Goal: Transaction & Acquisition: Purchase product/service

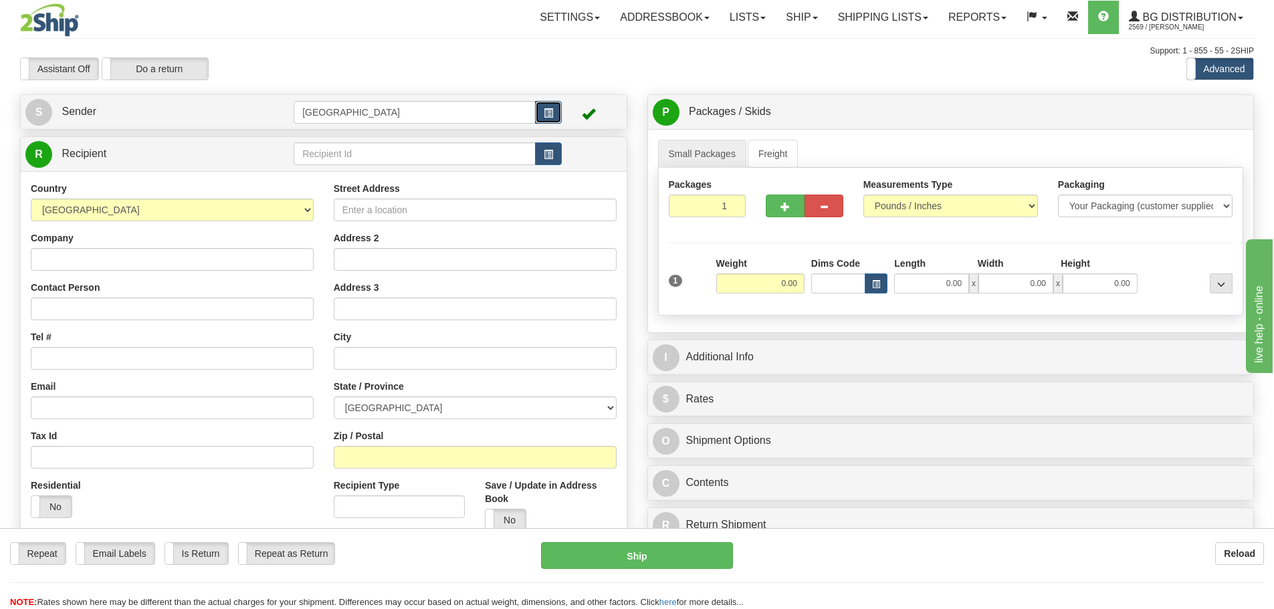
click at [548, 109] on span "button" at bounding box center [548, 113] width 9 height 9
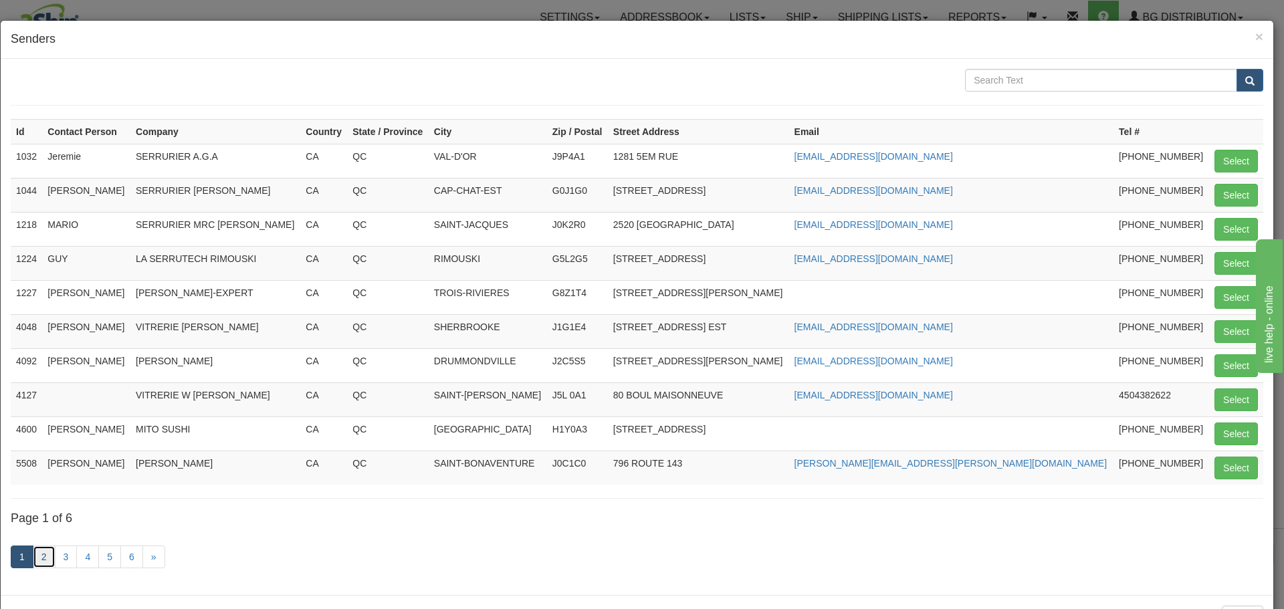
click at [48, 554] on link "2" at bounding box center [44, 557] width 23 height 23
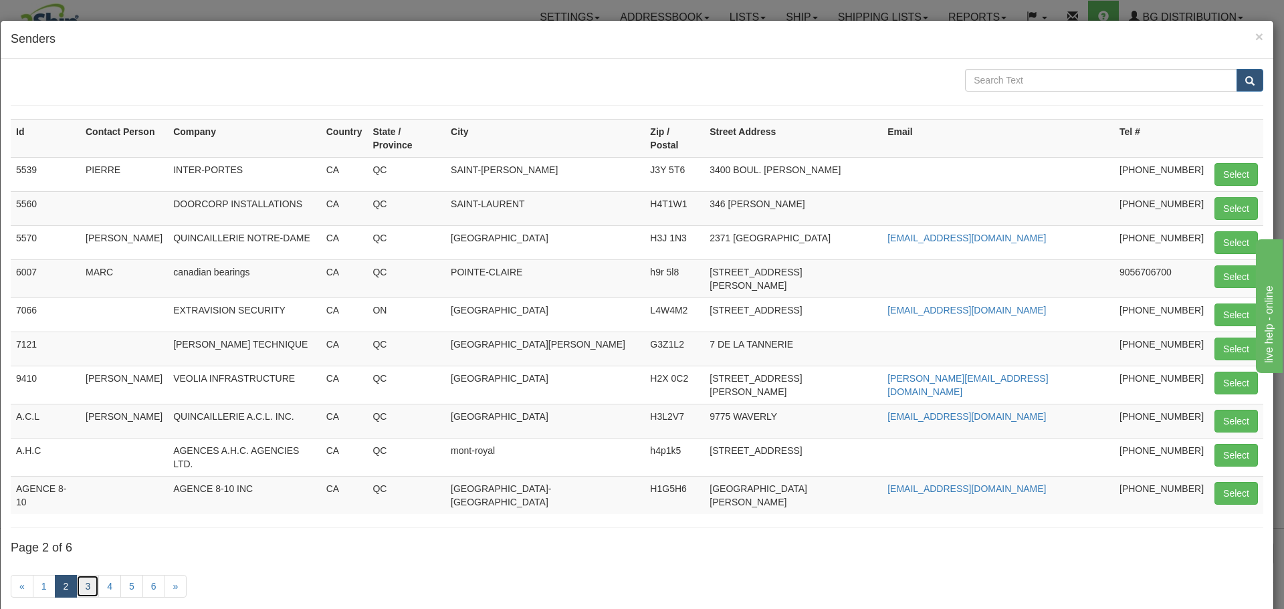
click at [83, 575] on link "3" at bounding box center [87, 586] width 23 height 23
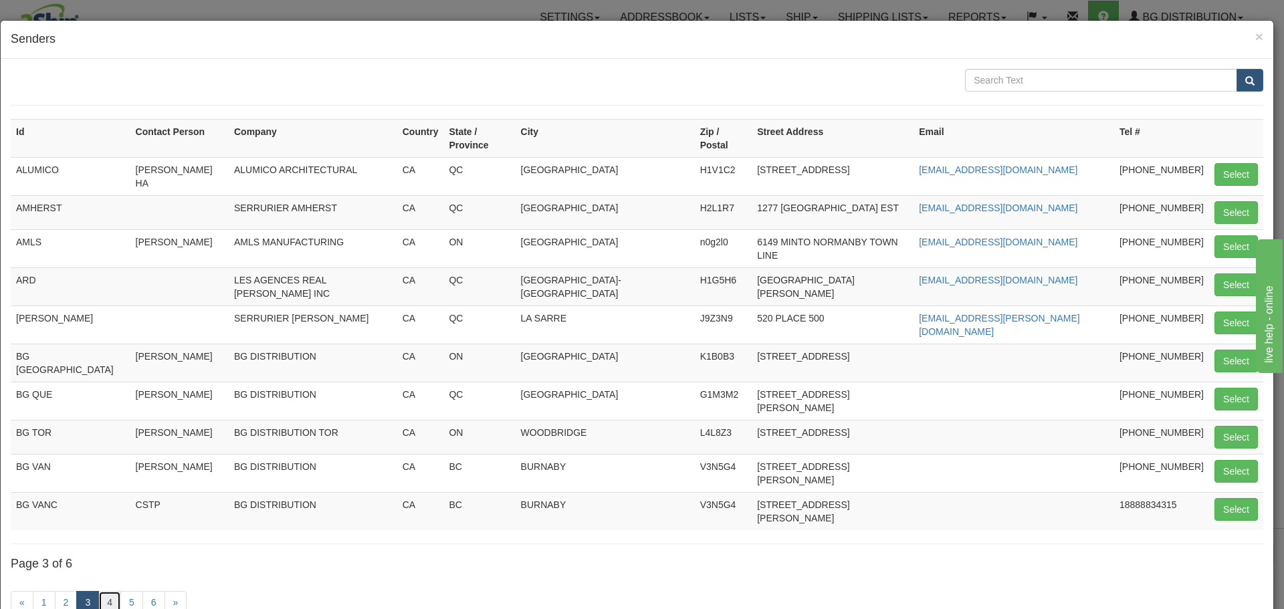
click at [109, 591] on link "4" at bounding box center [109, 602] width 23 height 23
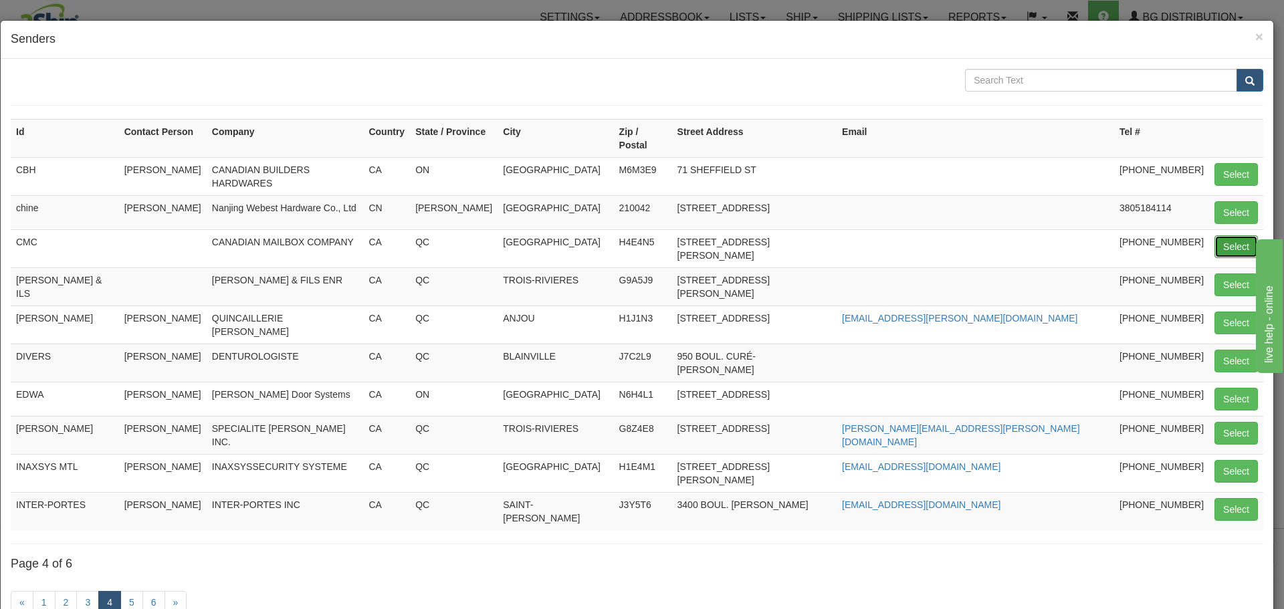
click at [1232, 235] on button "Select" at bounding box center [1236, 246] width 43 height 23
type input "CMC"
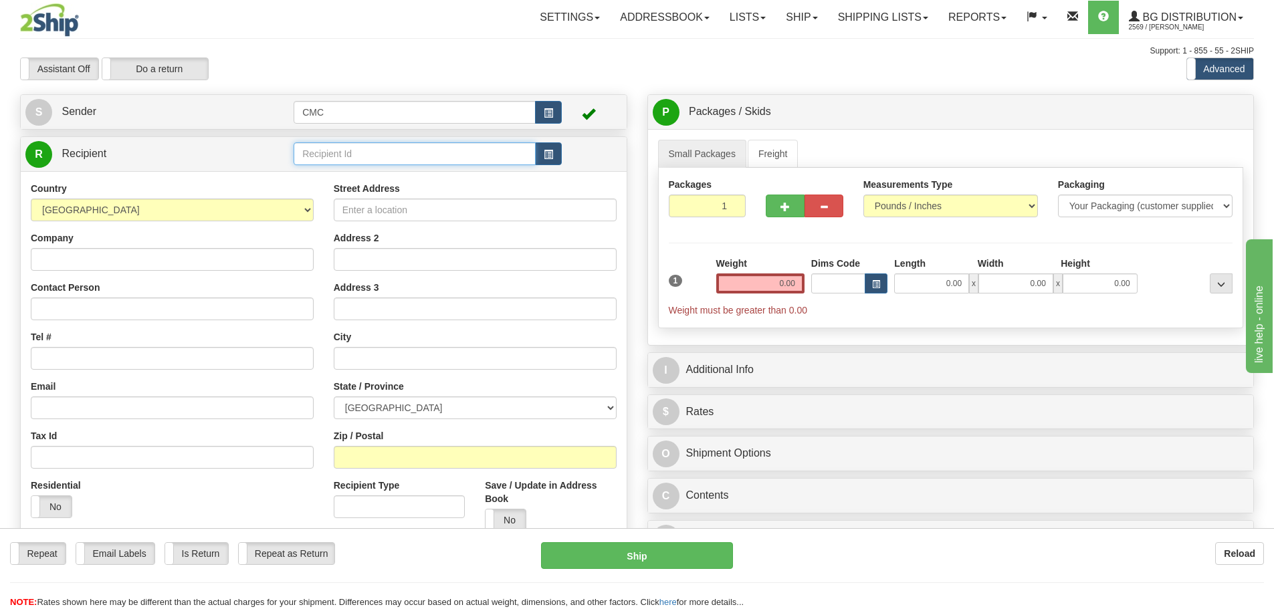
click at [354, 151] on input "text" at bounding box center [415, 153] width 242 height 23
click at [355, 165] on input "20064" at bounding box center [415, 153] width 242 height 23
click at [345, 173] on div "20064" at bounding box center [412, 174] width 229 height 15
type input "20064"
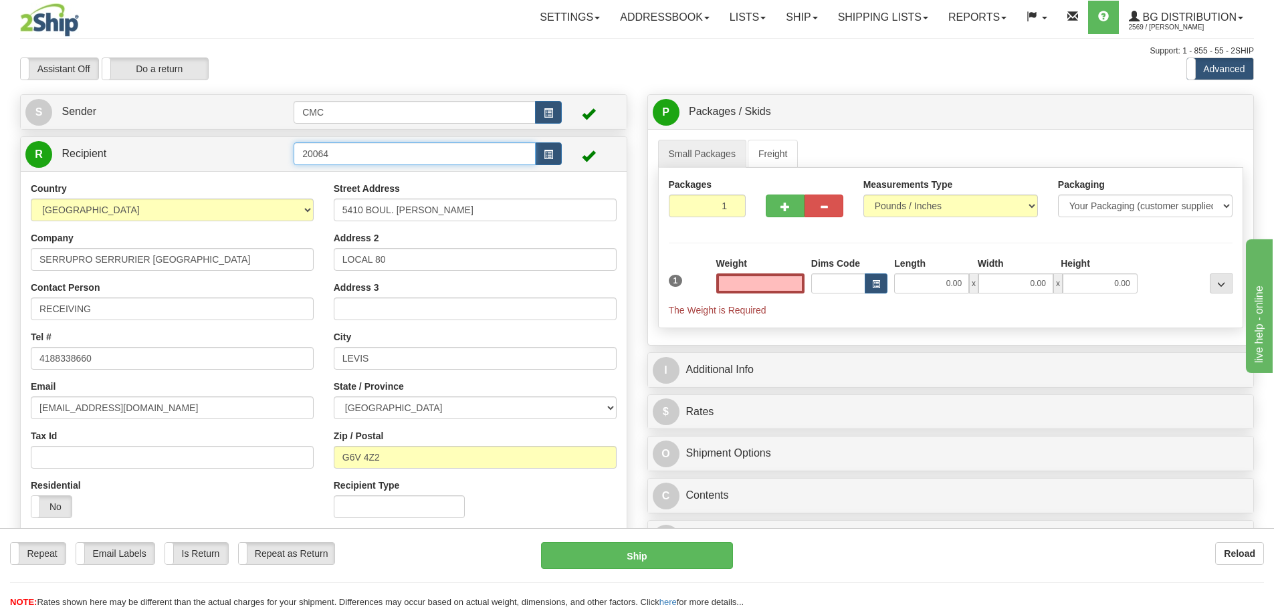
type input "0.00"
click at [383, 151] on input "20064" at bounding box center [415, 153] width 242 height 23
drag, startPoint x: 410, startPoint y: 150, endPoint x: 223, endPoint y: 153, distance: 186.6
click at [230, 153] on tr "R Recipient 20064-1" at bounding box center [323, 153] width 597 height 27
click at [353, 177] on div "1132" at bounding box center [412, 174] width 229 height 15
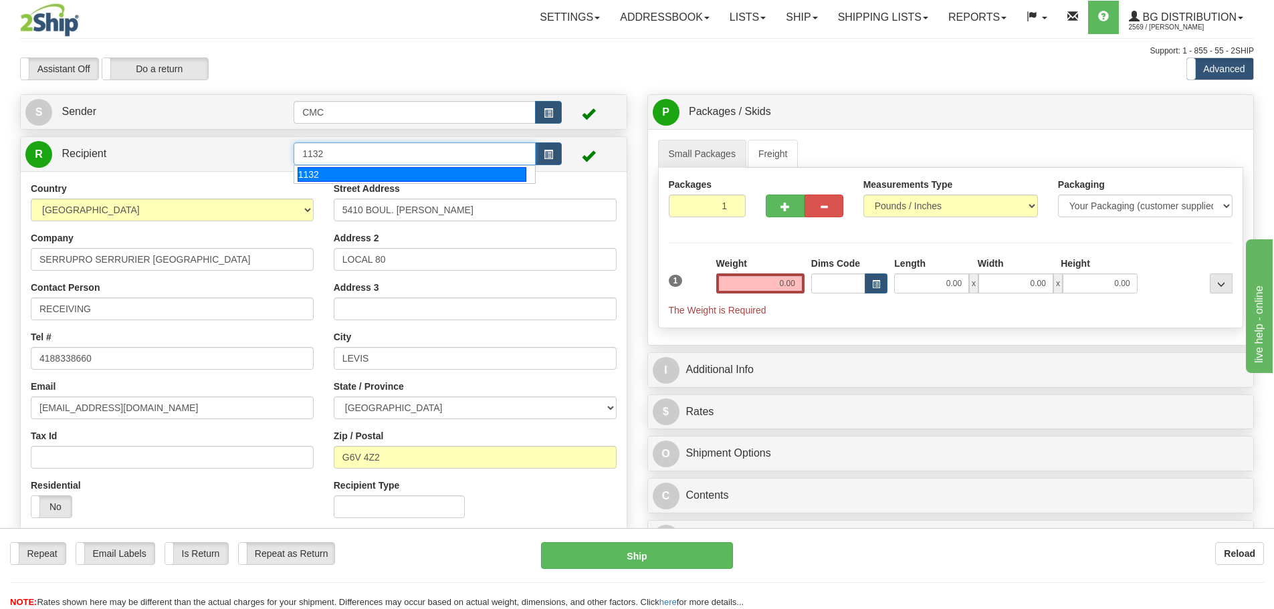
type input "1132"
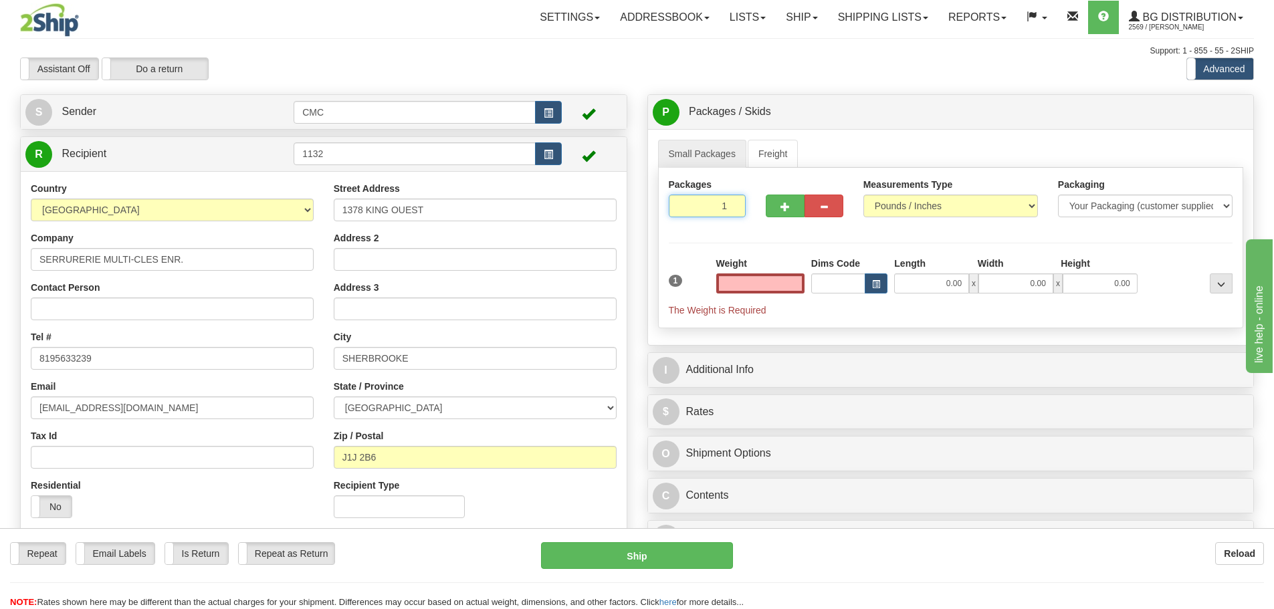
type input "2"
type input "0.00"
type input "2"
click at [736, 203] on input "2" at bounding box center [708, 206] width 78 height 23
click at [1199, 110] on span "Pack / Skid Level" at bounding box center [1211, 112] width 62 height 9
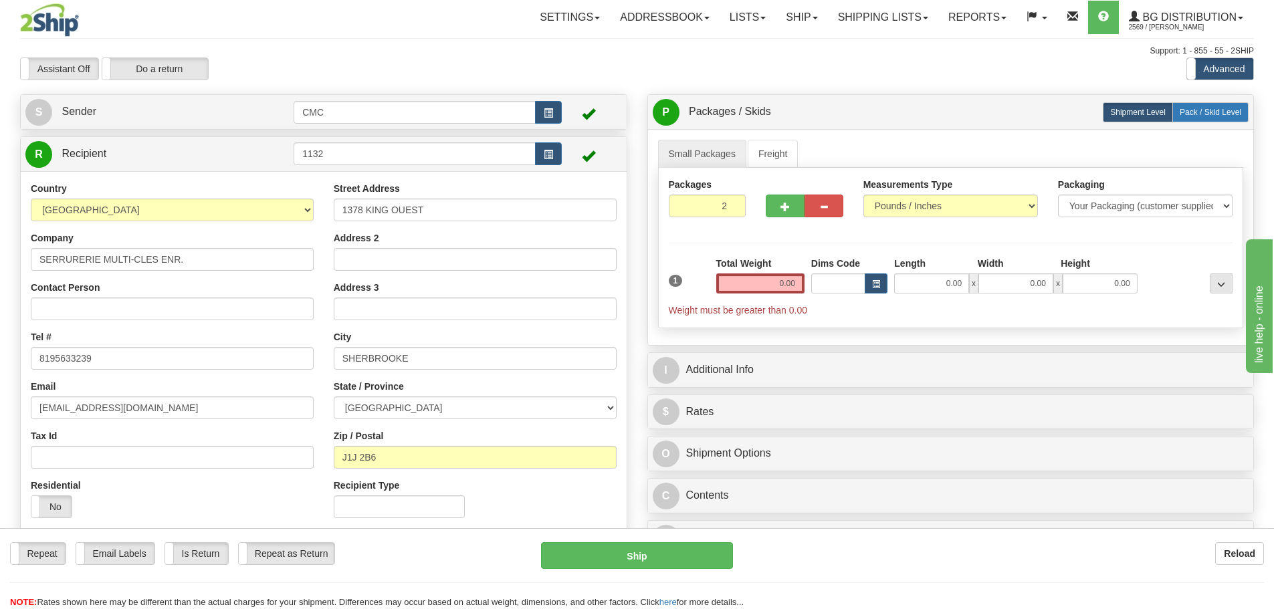
radio input "true"
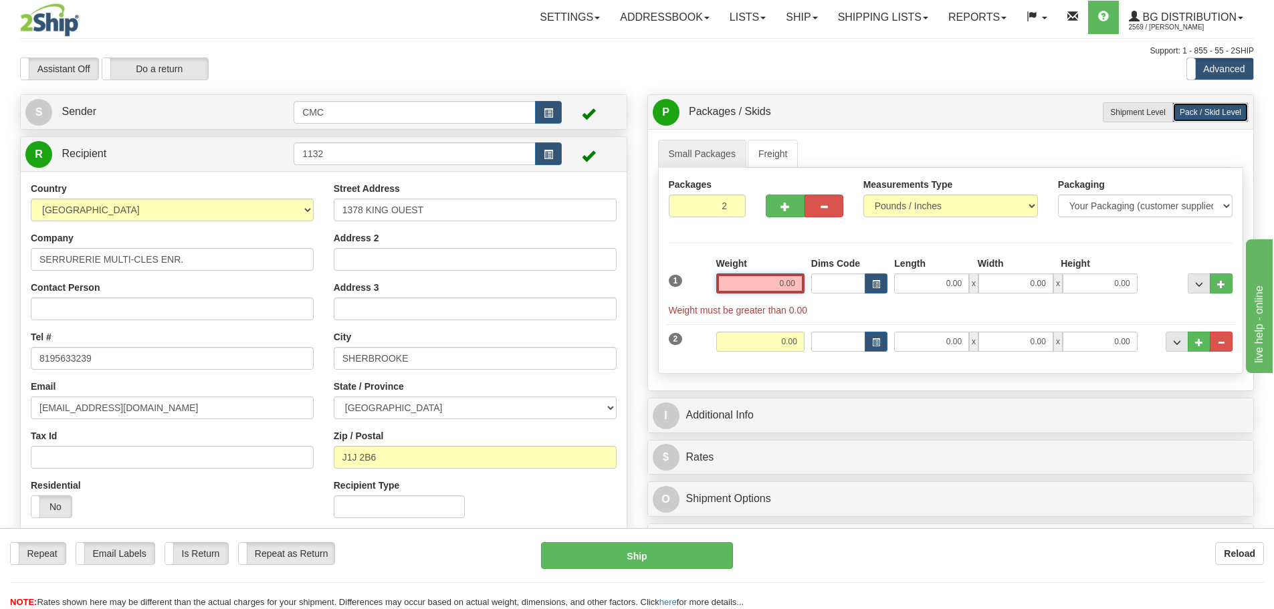
click at [754, 282] on input "0.00" at bounding box center [760, 284] width 88 height 20
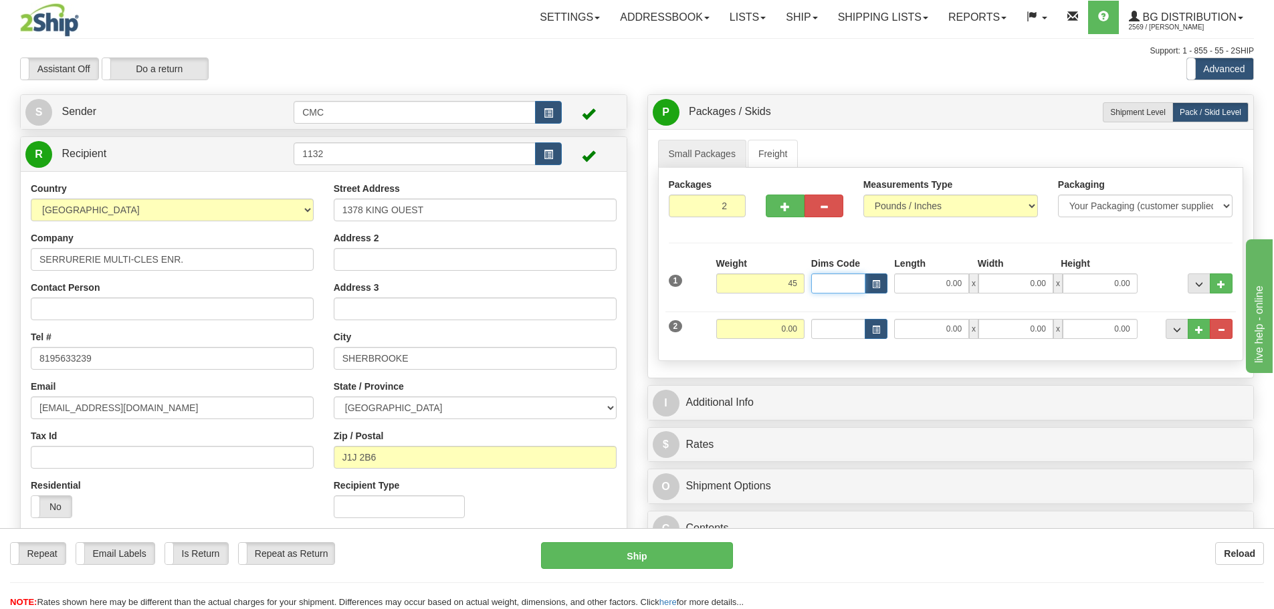
type input "45.00"
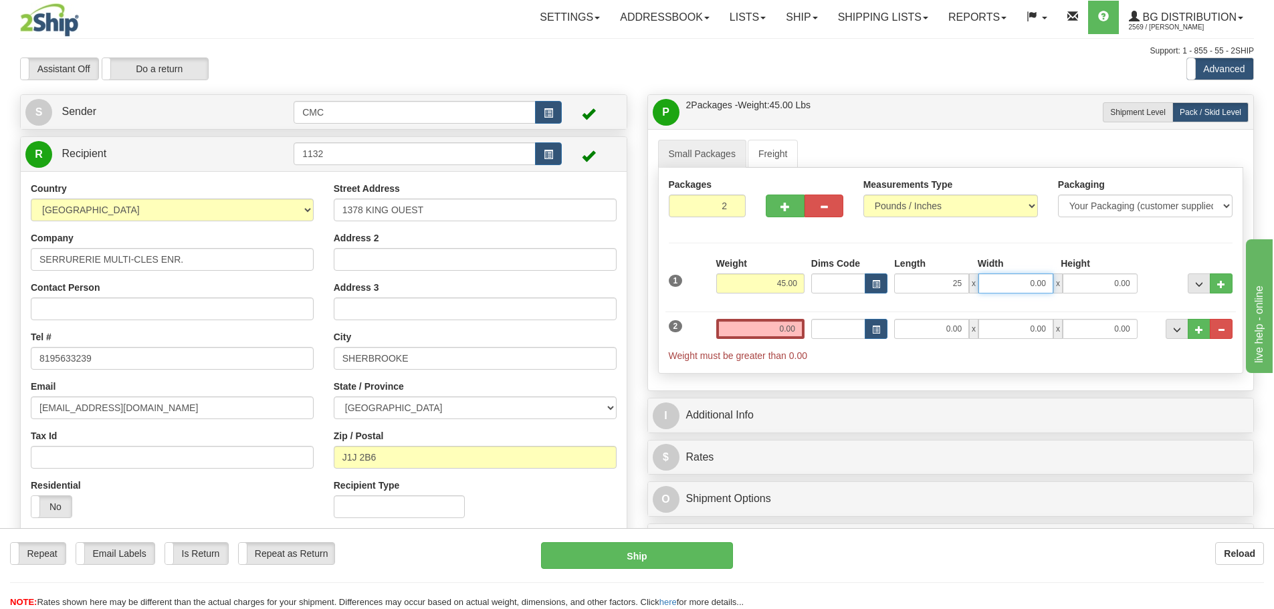
type input "25.00"
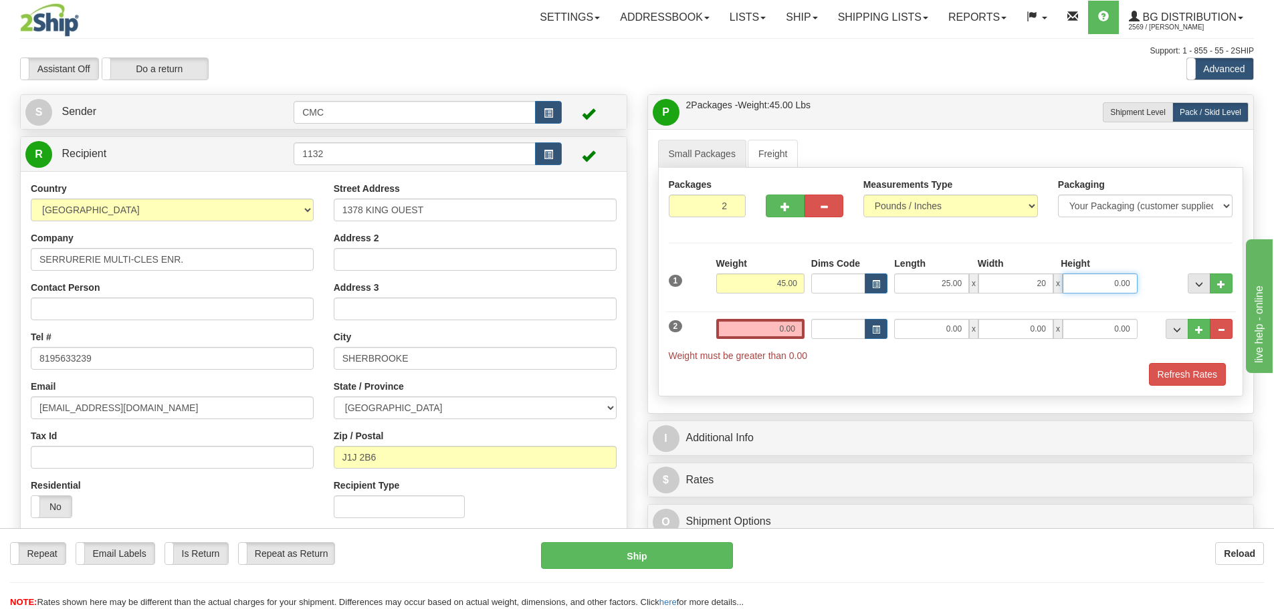
type input "20.00"
type input "8.00"
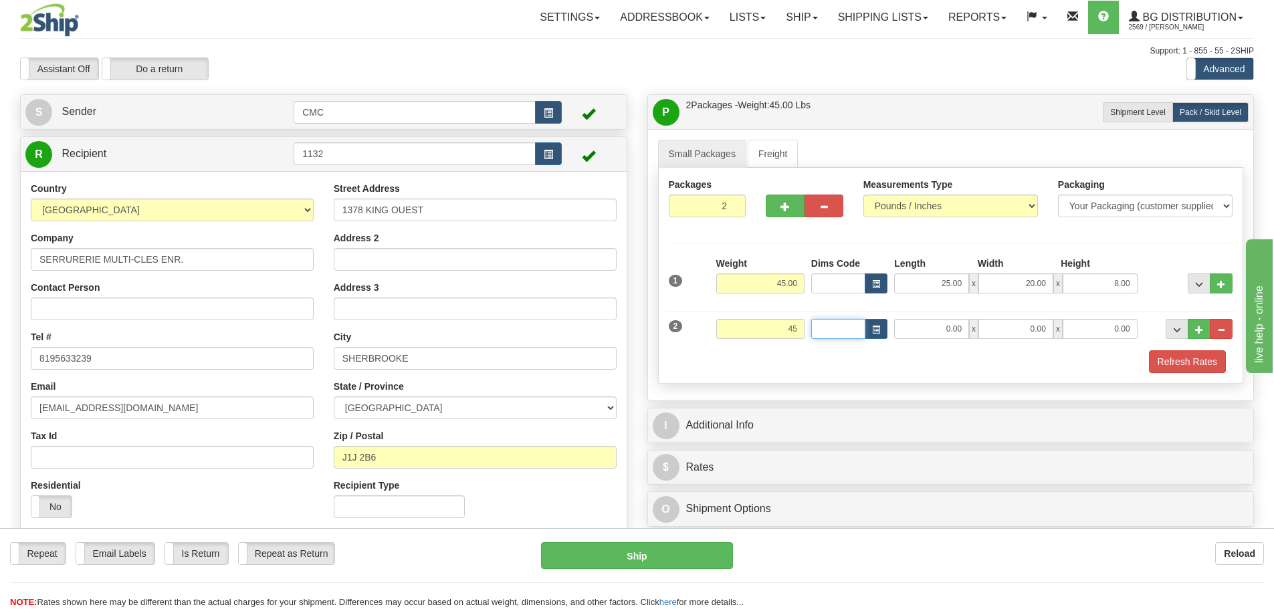
type input "45.00"
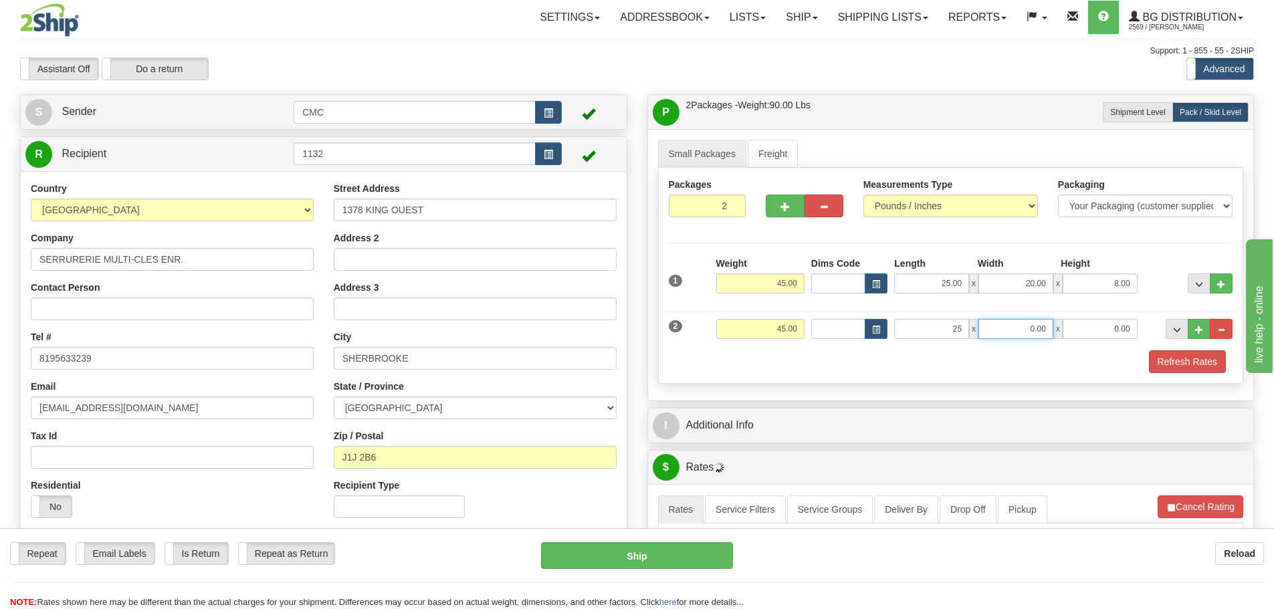
type input "25.00"
type input "20.00"
type input "8.00"
click at [1195, 359] on button "Refresh Rates" at bounding box center [1187, 361] width 77 height 23
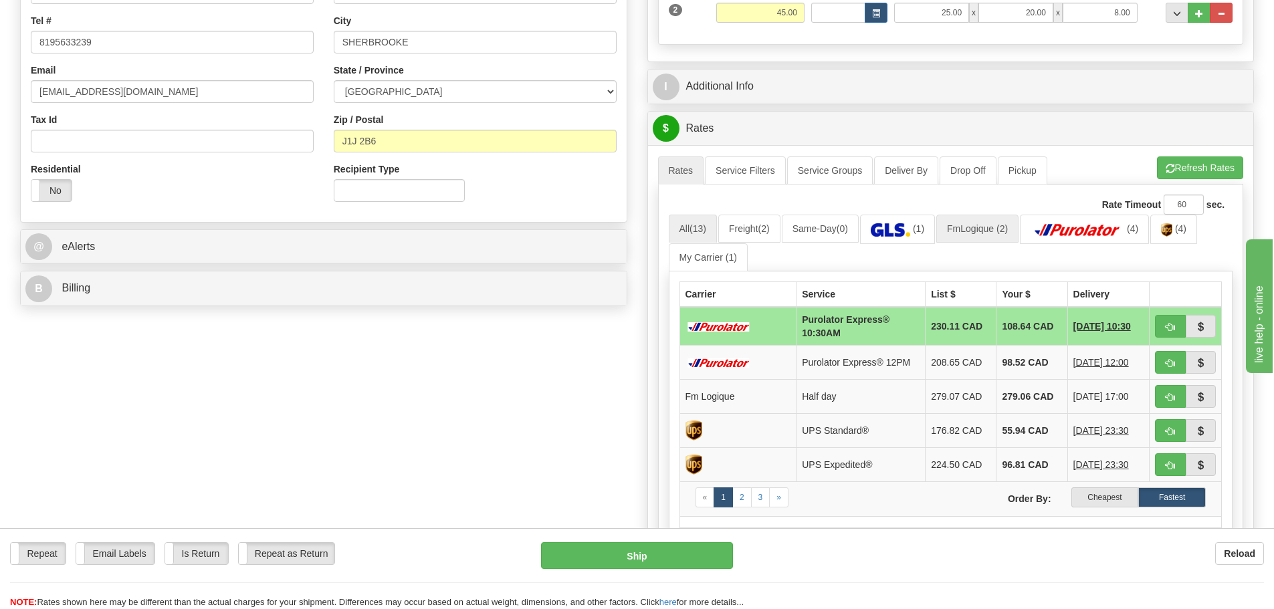
scroll to position [334, 0]
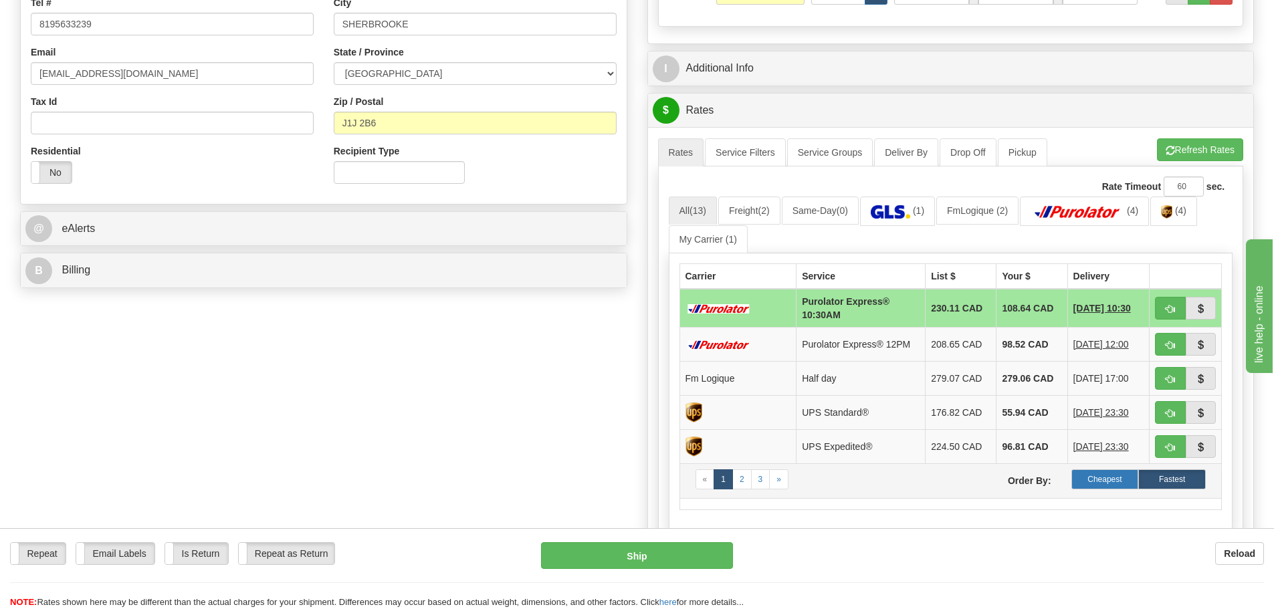
click at [1113, 481] on label "Cheapest" at bounding box center [1106, 480] width 68 height 20
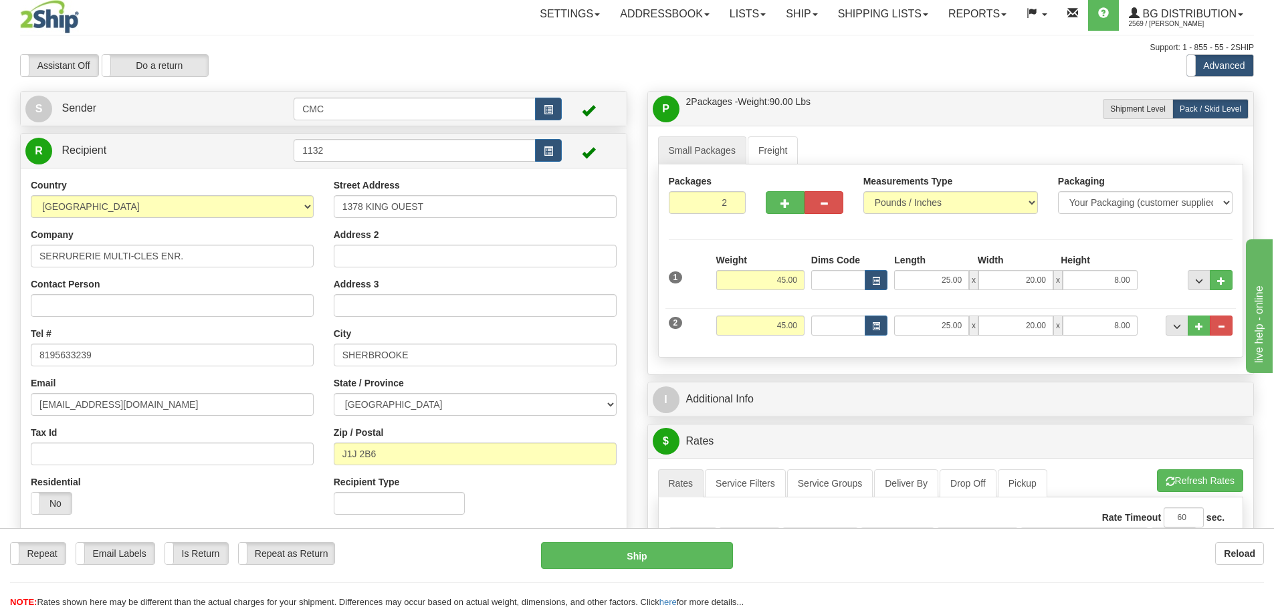
scroll to position [0, 0]
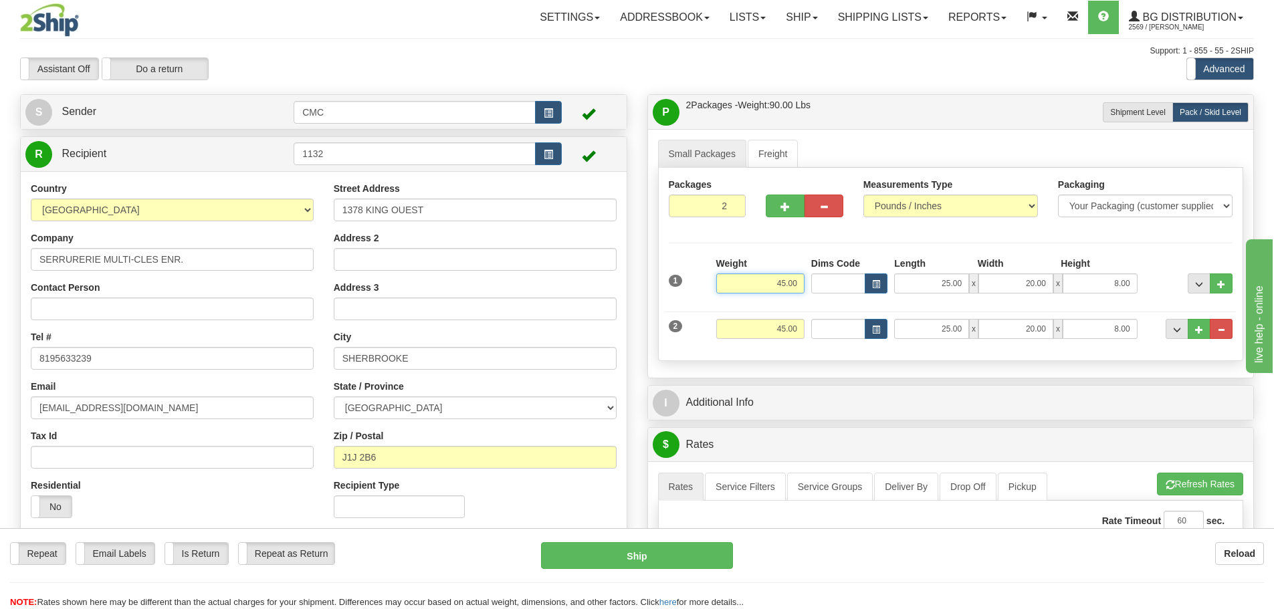
click at [763, 278] on input "45.00" at bounding box center [760, 284] width 88 height 20
drag, startPoint x: 765, startPoint y: 278, endPoint x: 813, endPoint y: 278, distance: 48.2
click at [813, 278] on div "1 Weight 45.00 Dims Code x x" at bounding box center [951, 280] width 571 height 47
type input "40.00"
click at [759, 329] on input "45.00" at bounding box center [760, 329] width 88 height 20
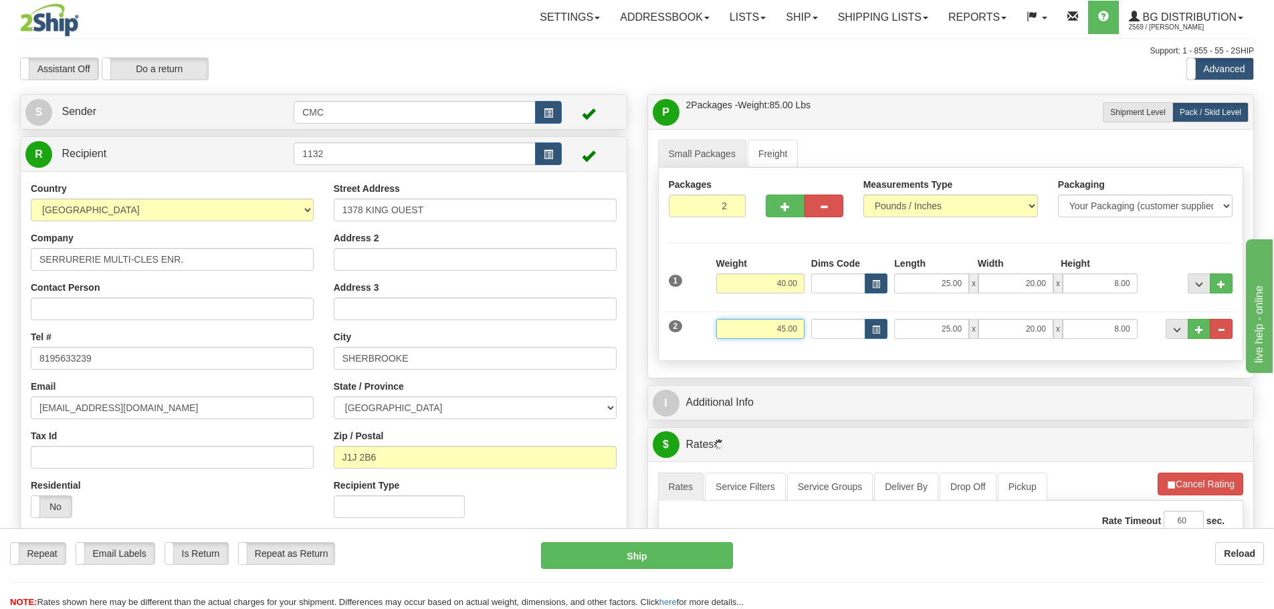
drag, startPoint x: 759, startPoint y: 329, endPoint x: 799, endPoint y: 326, distance: 39.6
click at [799, 326] on input "45.00" at bounding box center [760, 329] width 88 height 20
type input "40.00"
click at [1191, 478] on button "Cancel Rating" at bounding box center [1201, 484] width 86 height 23
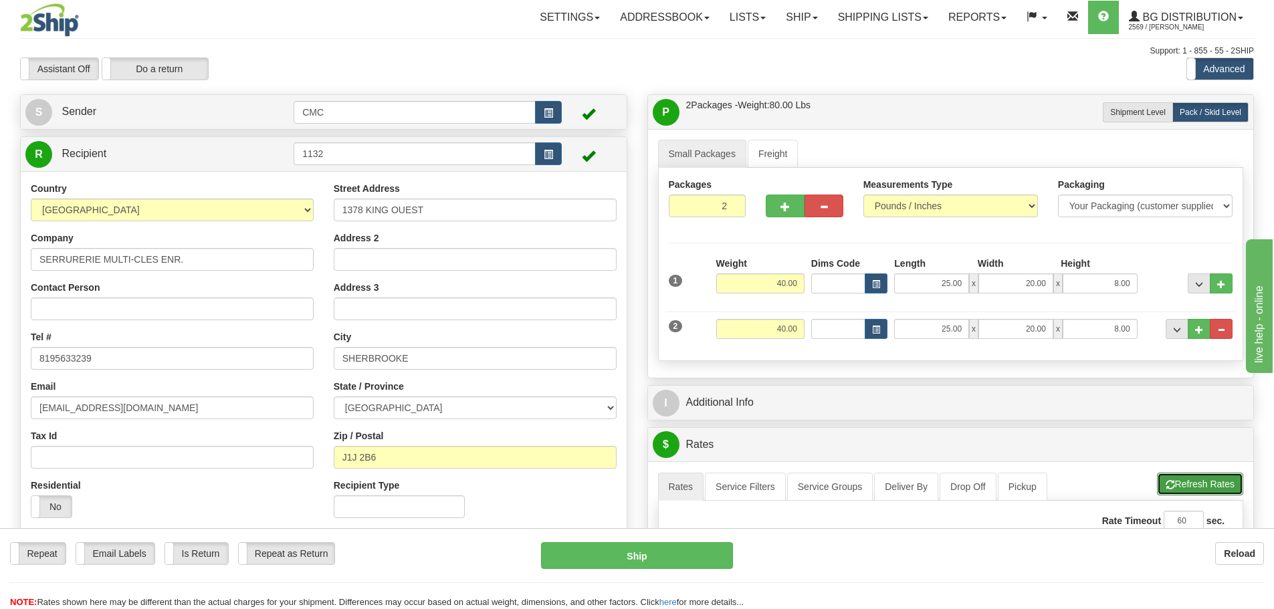
click at [1195, 480] on button "Refresh Rates" at bounding box center [1200, 484] width 86 height 23
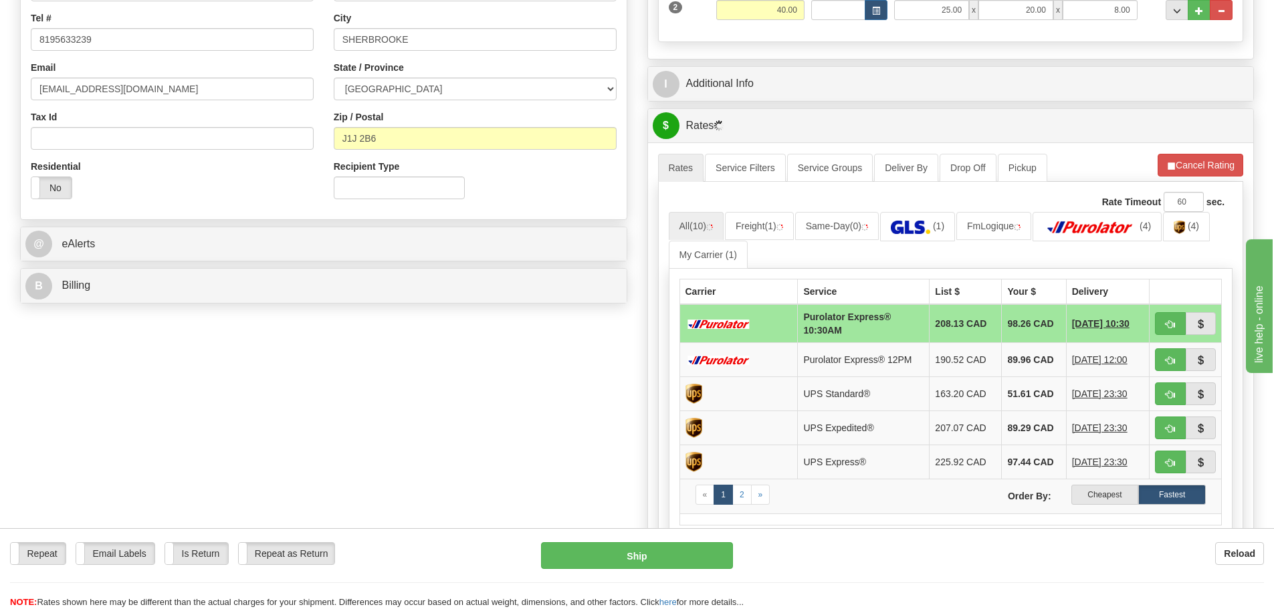
scroll to position [401, 0]
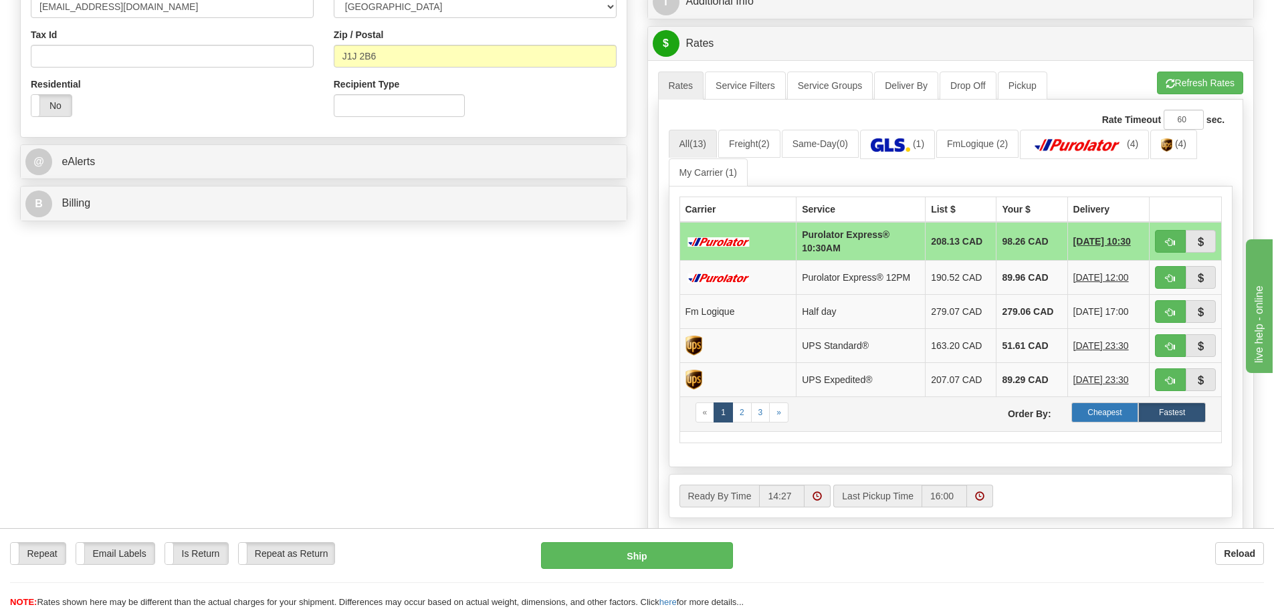
click at [1092, 409] on label "Cheapest" at bounding box center [1106, 413] width 68 height 20
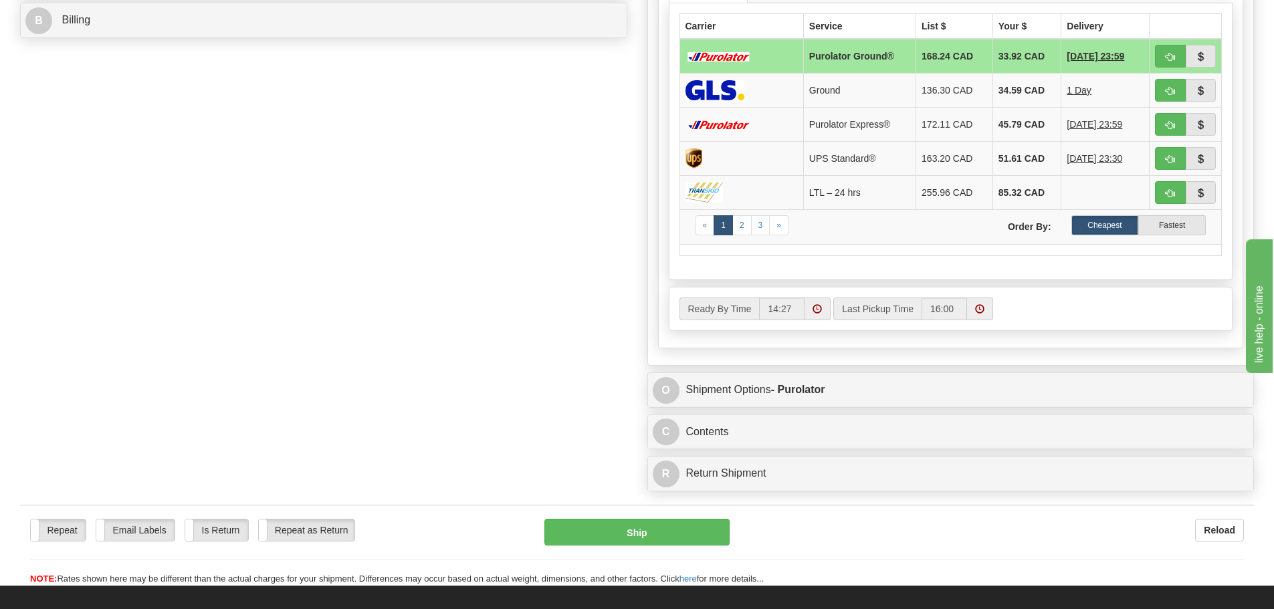
scroll to position [736, 0]
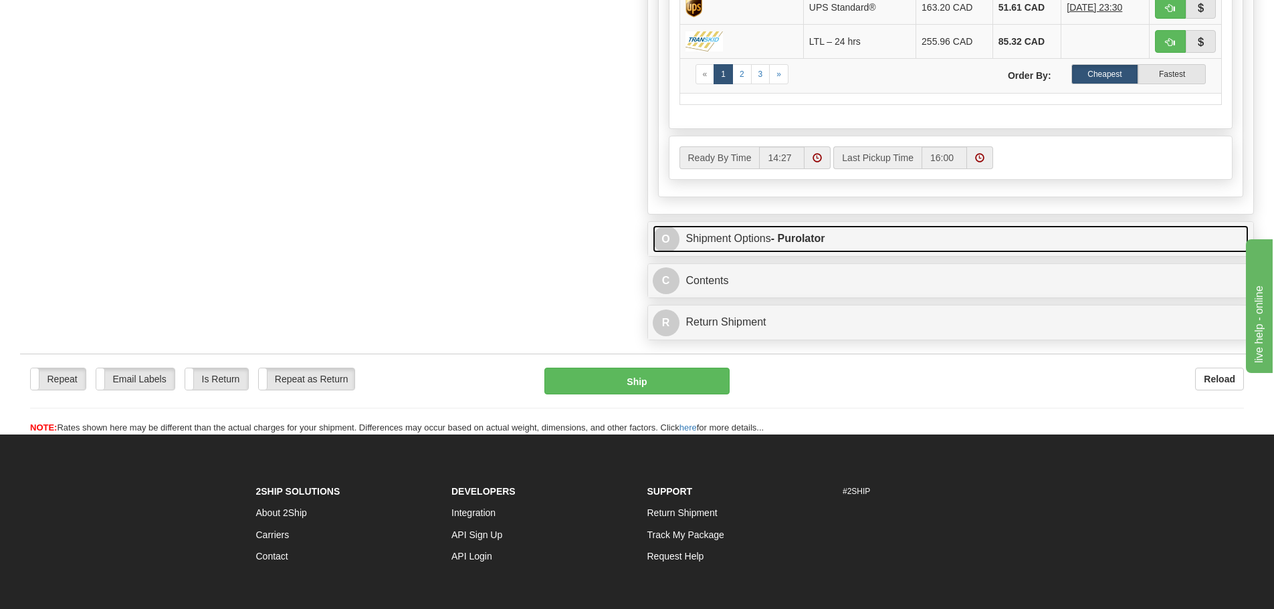
click at [711, 237] on link "O Shipment Options - Purolator" at bounding box center [951, 238] width 597 height 27
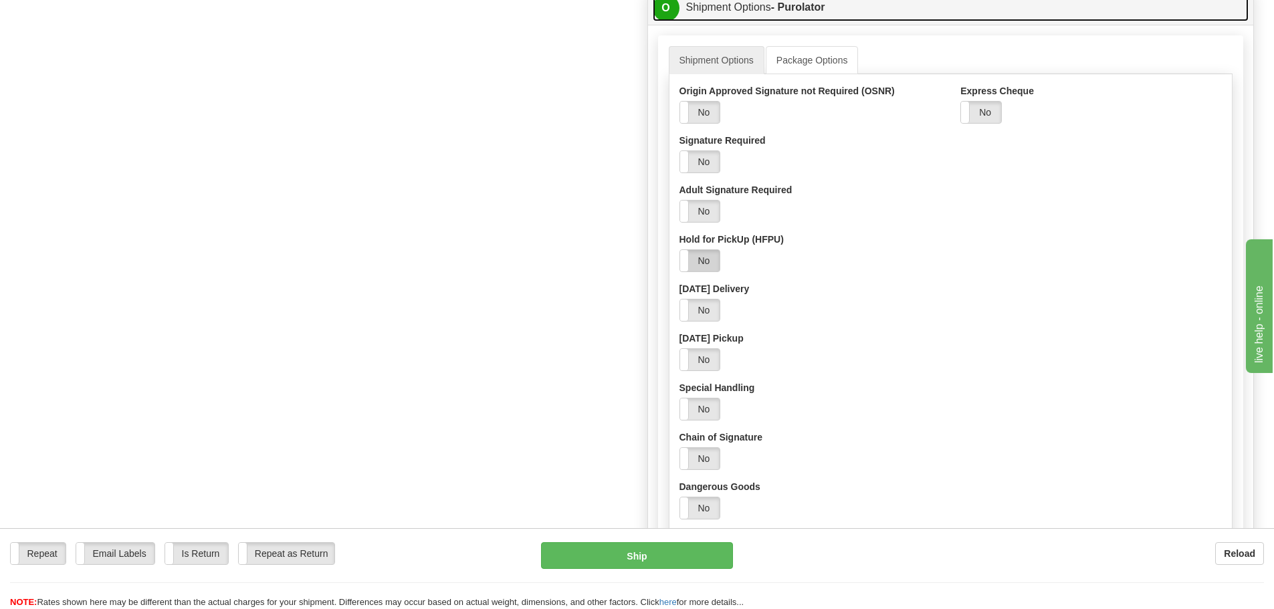
scroll to position [936, 0]
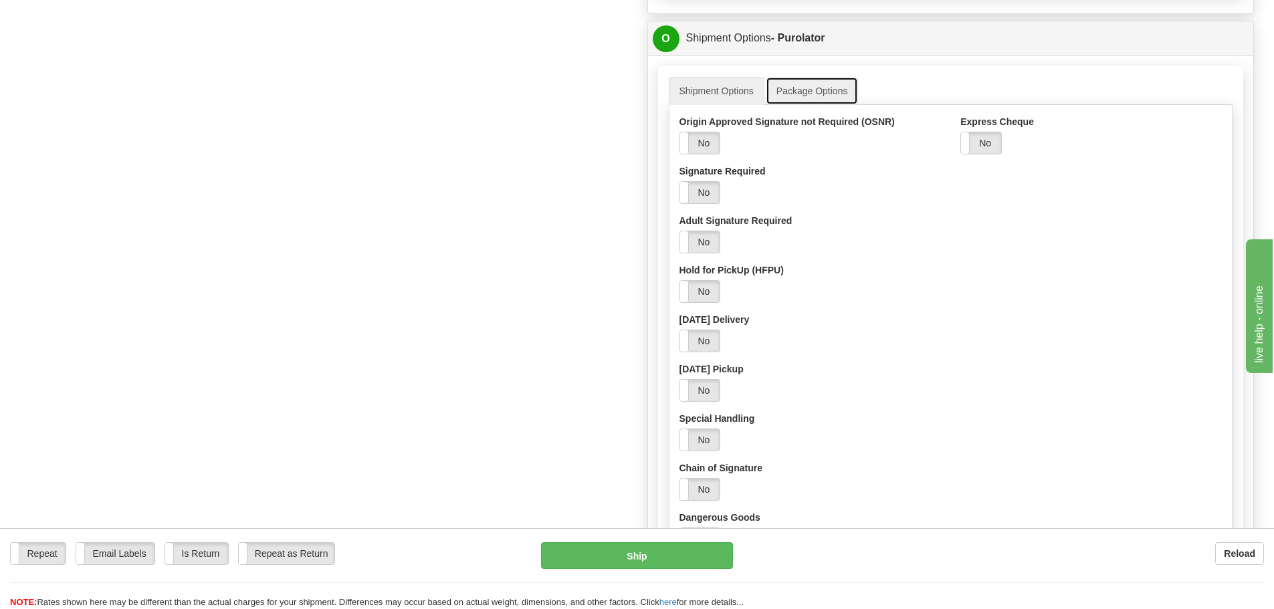
click at [798, 92] on link "Package Options" at bounding box center [812, 91] width 93 height 28
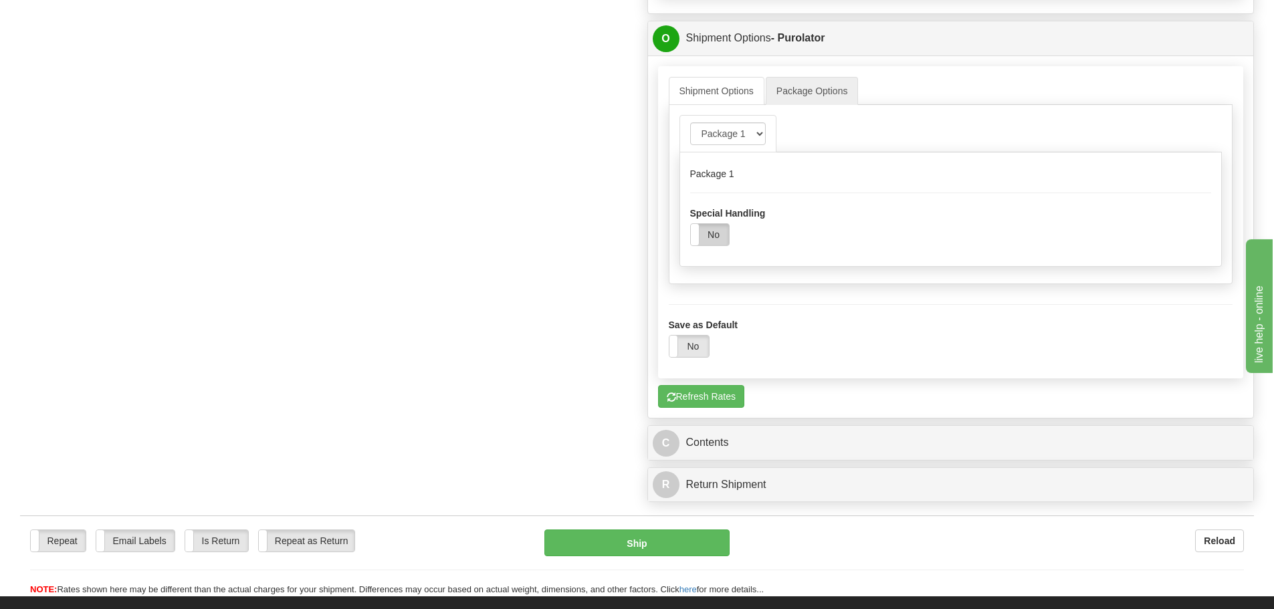
click at [721, 237] on label "No" at bounding box center [710, 234] width 38 height 21
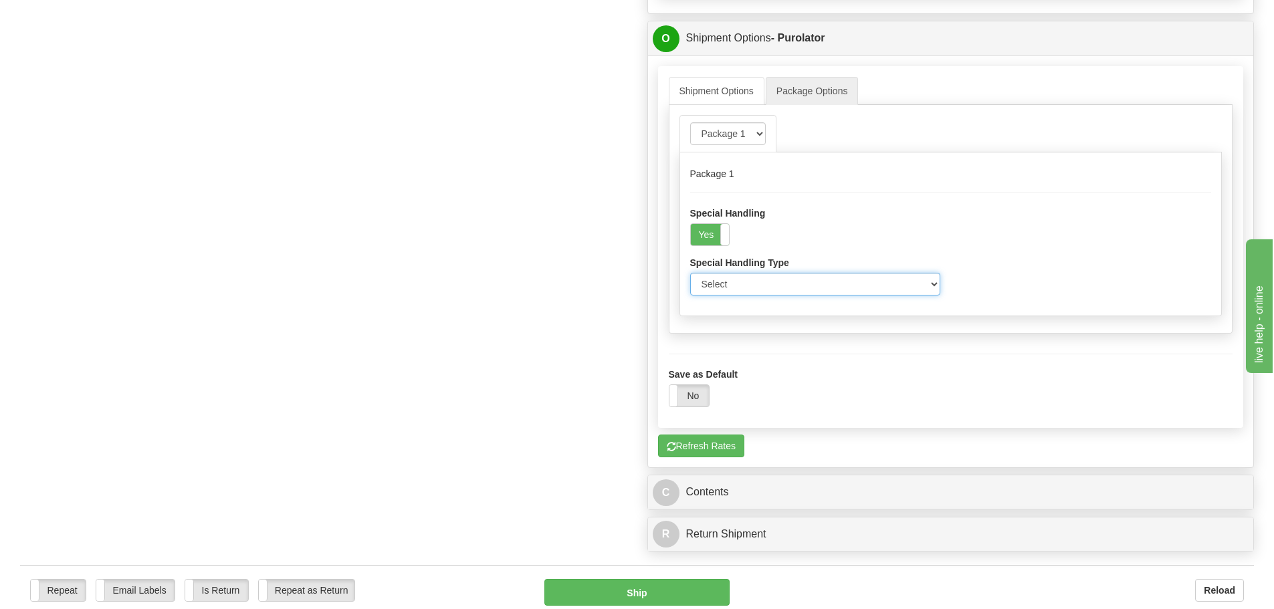
click at [783, 284] on select "Select Flat Package Additional Handling Large Package Oversized Residential Are…" at bounding box center [815, 284] width 251 height 23
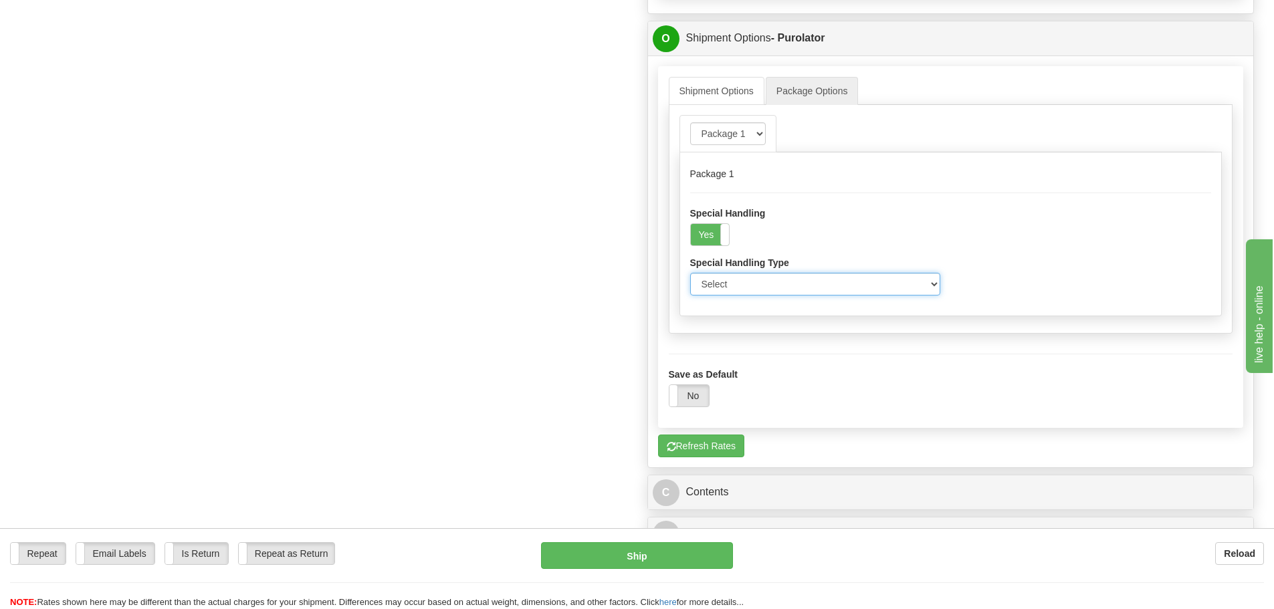
select select "7"
click at [690, 273] on select "Select Flat Package Additional Handling Large Package Oversized Residential Are…" at bounding box center [815, 284] width 251 height 23
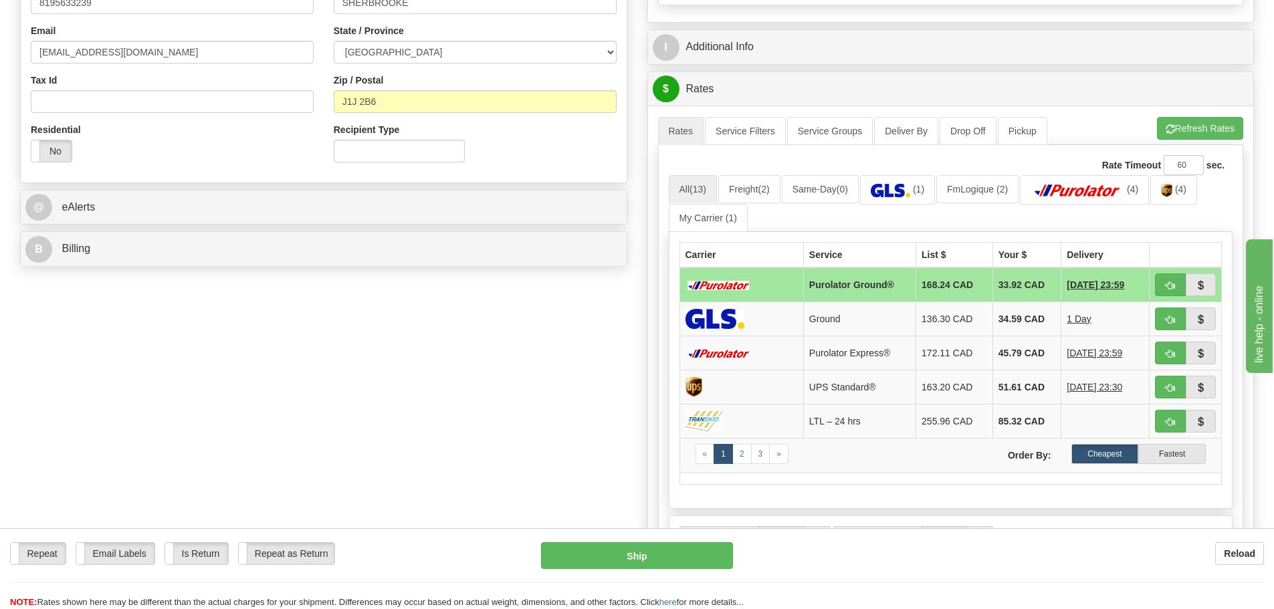
scroll to position [268, 0]
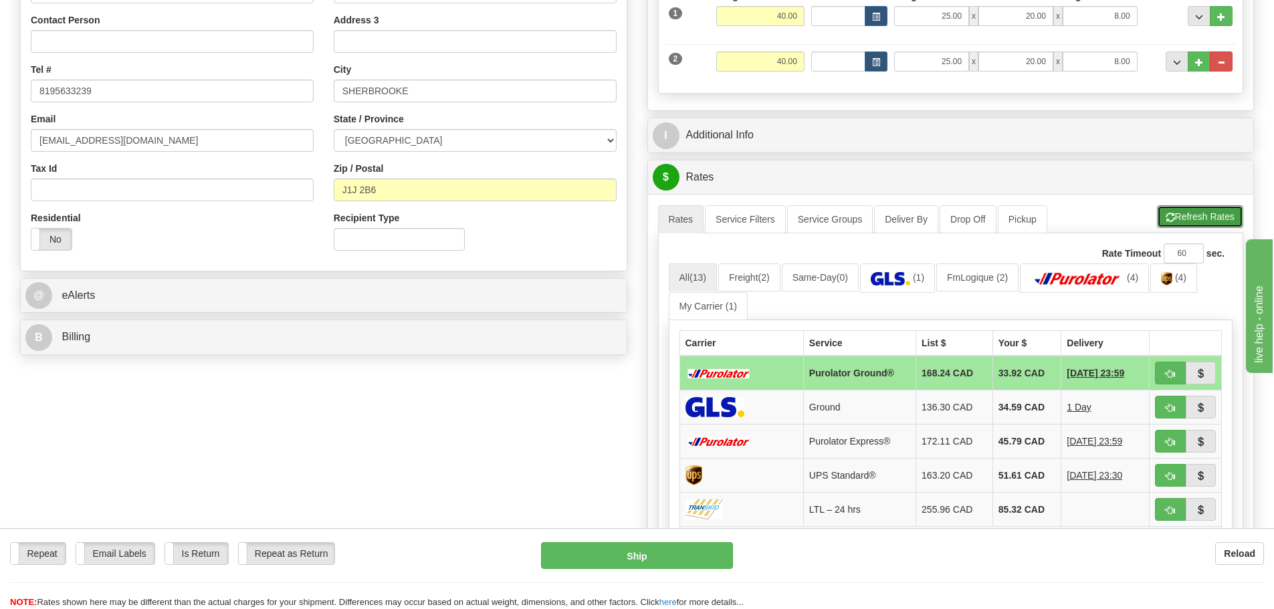
click at [1202, 211] on button "Refresh Rates" at bounding box center [1200, 216] width 86 height 23
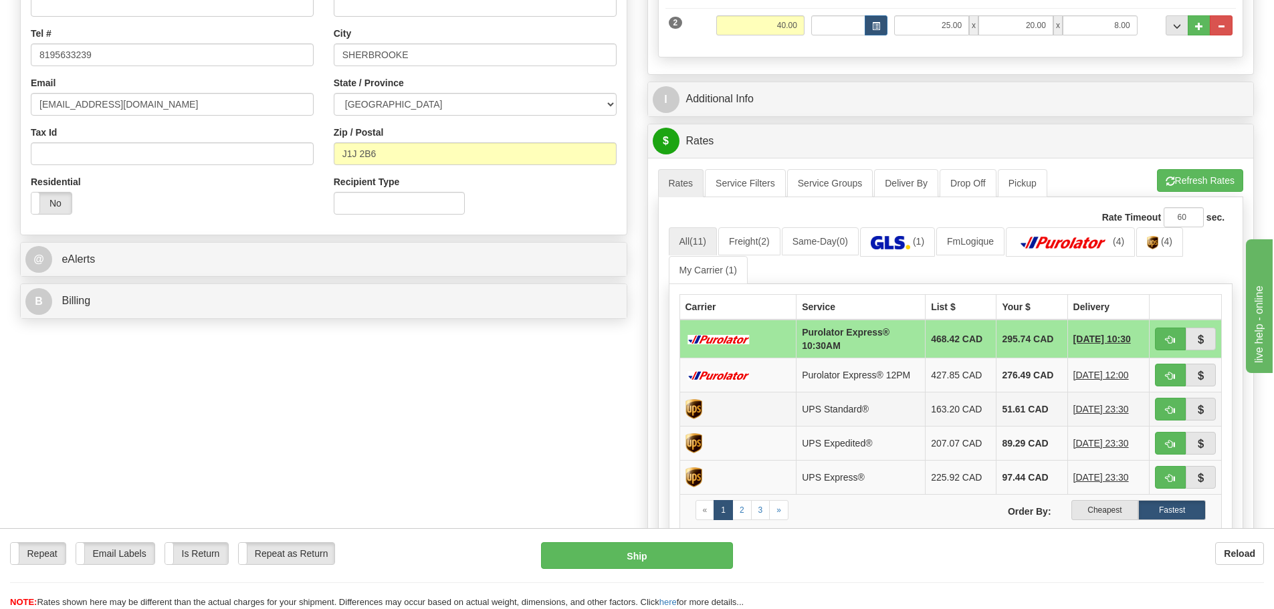
scroll to position [334, 0]
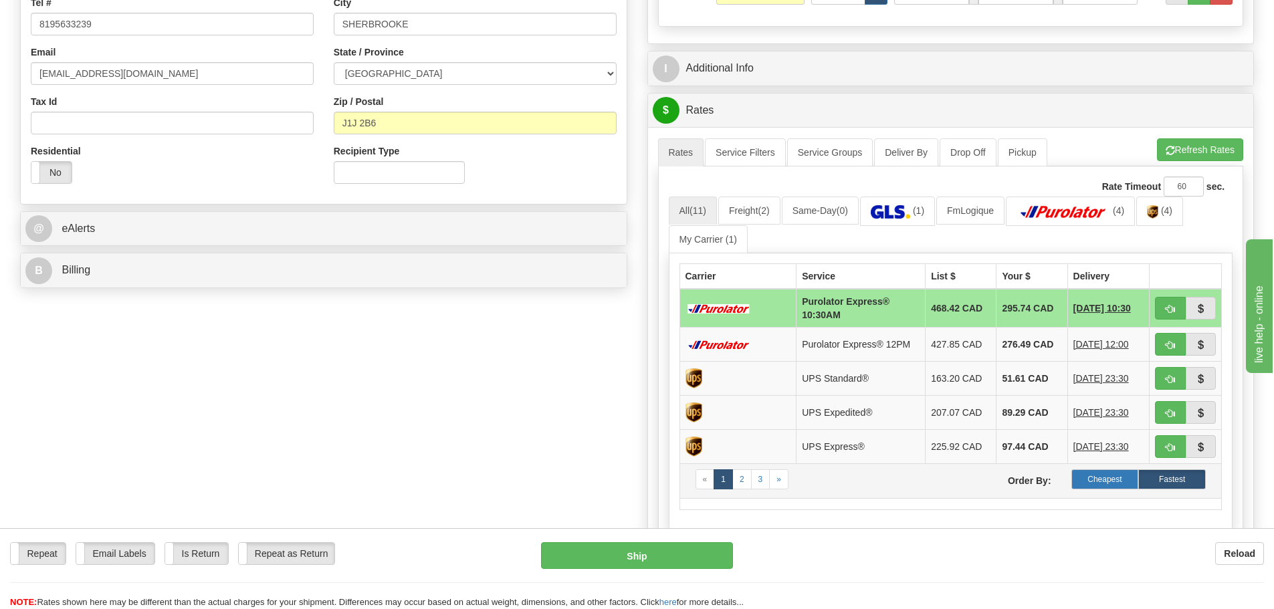
click at [1086, 473] on label "Cheapest" at bounding box center [1106, 480] width 68 height 20
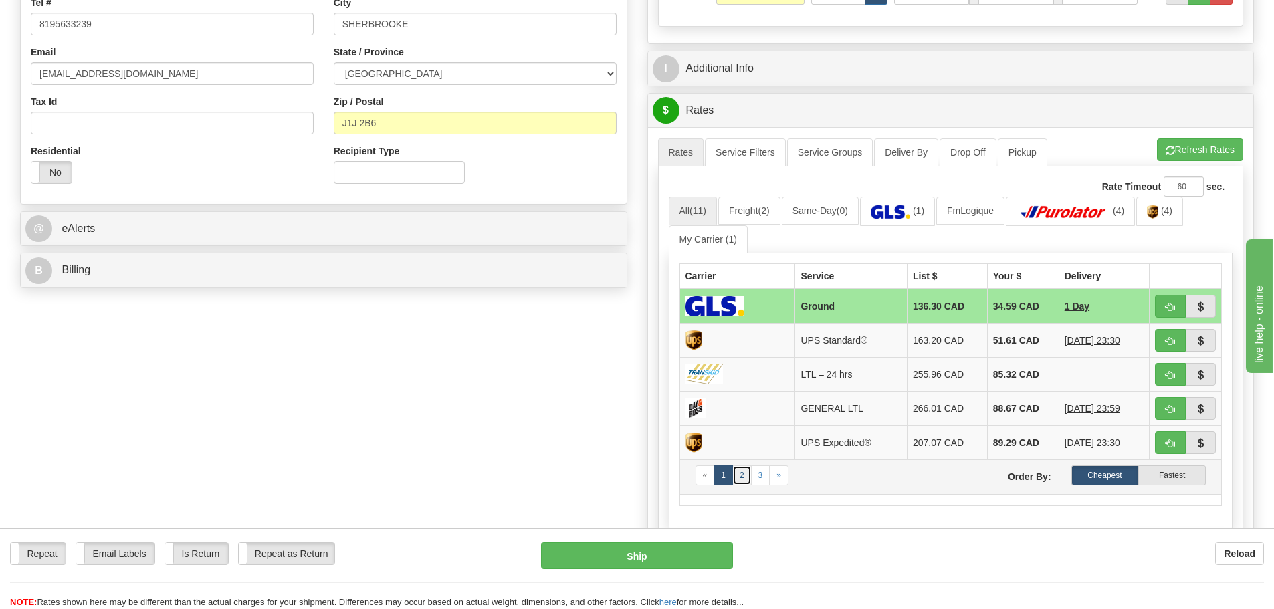
click at [741, 474] on link "2" at bounding box center [741, 476] width 19 height 20
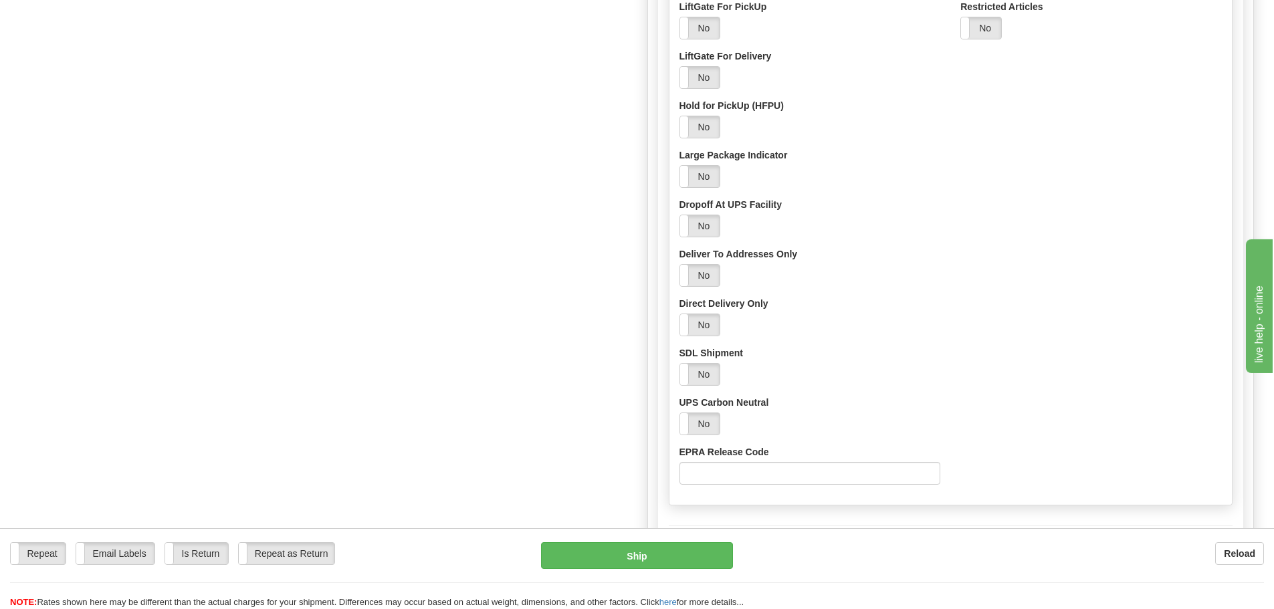
scroll to position [736, 0]
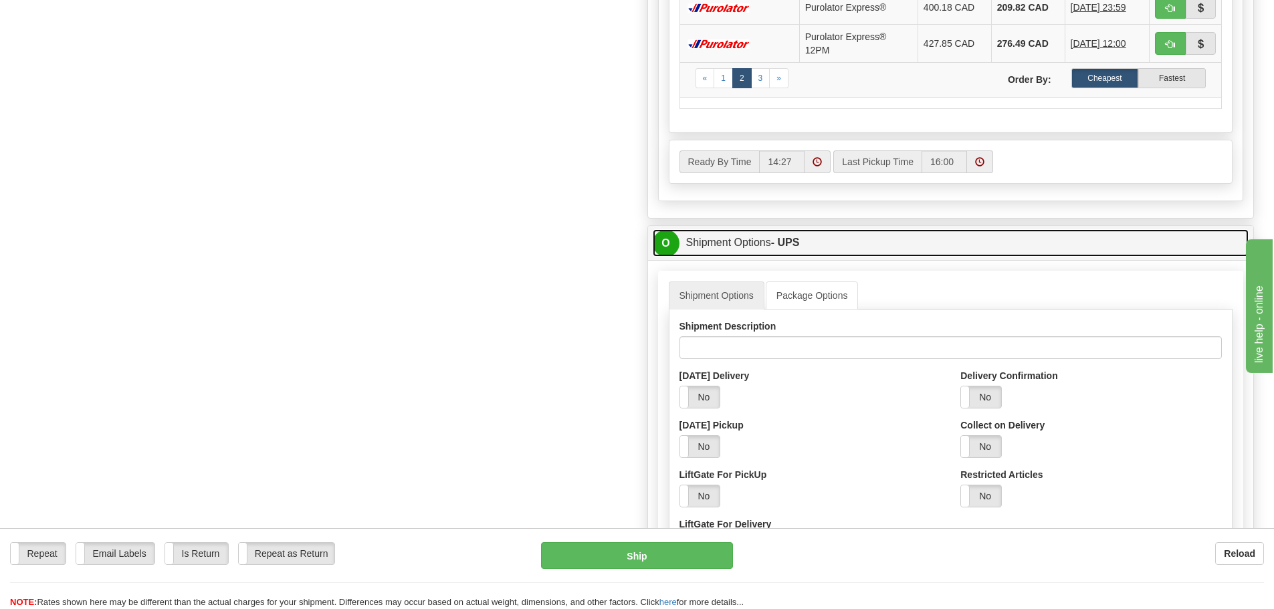
click at [783, 248] on link "O Shipment Options - UPS" at bounding box center [951, 242] width 597 height 27
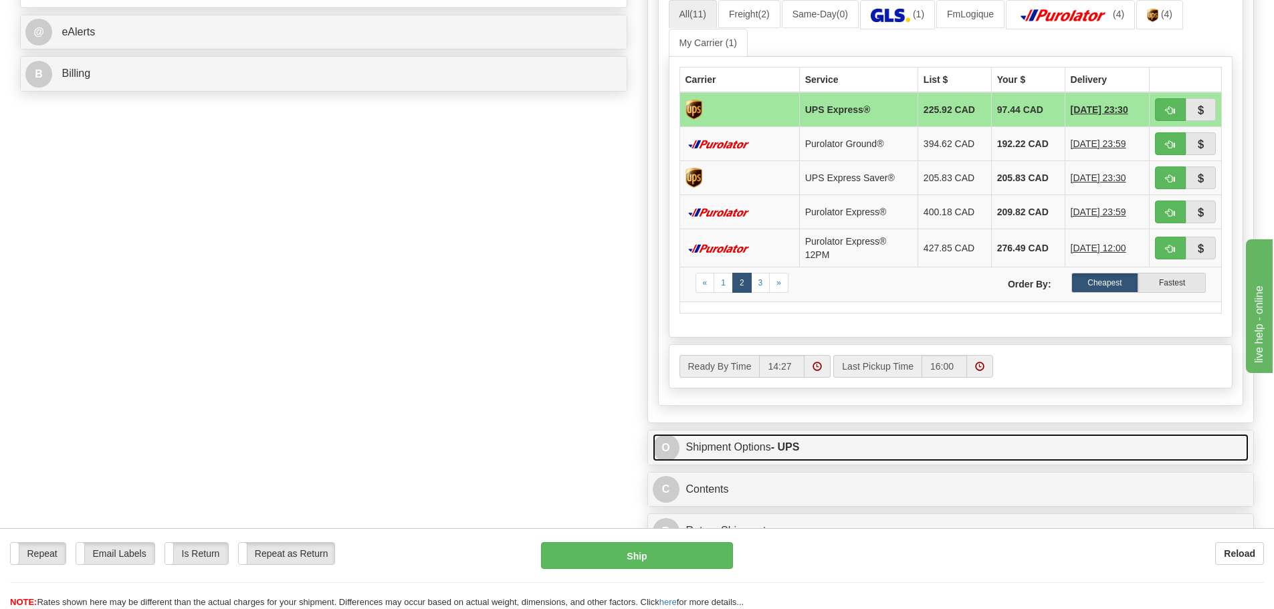
scroll to position [334, 0]
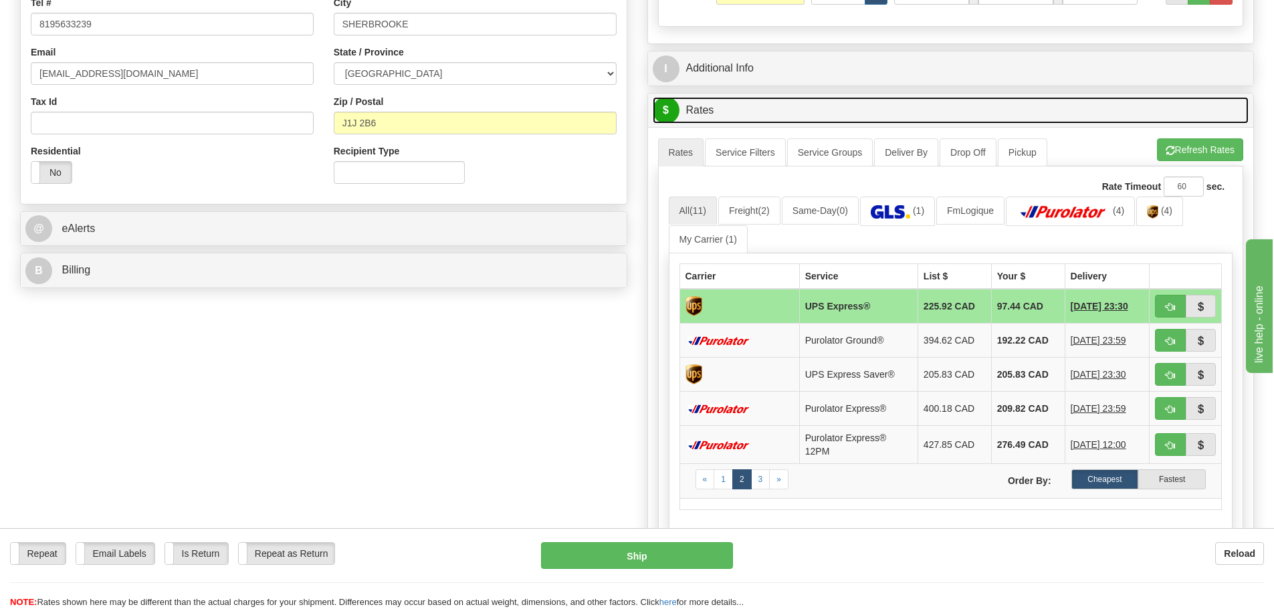
click at [807, 113] on link "$ Rates" at bounding box center [951, 110] width 597 height 27
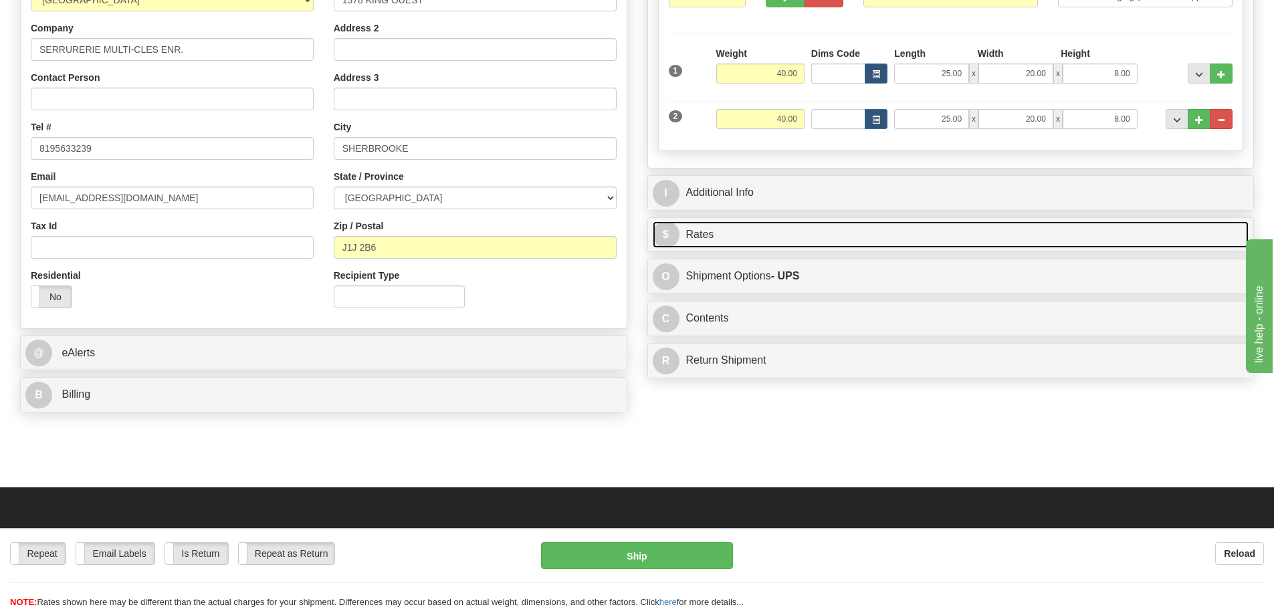
scroll to position [0, 0]
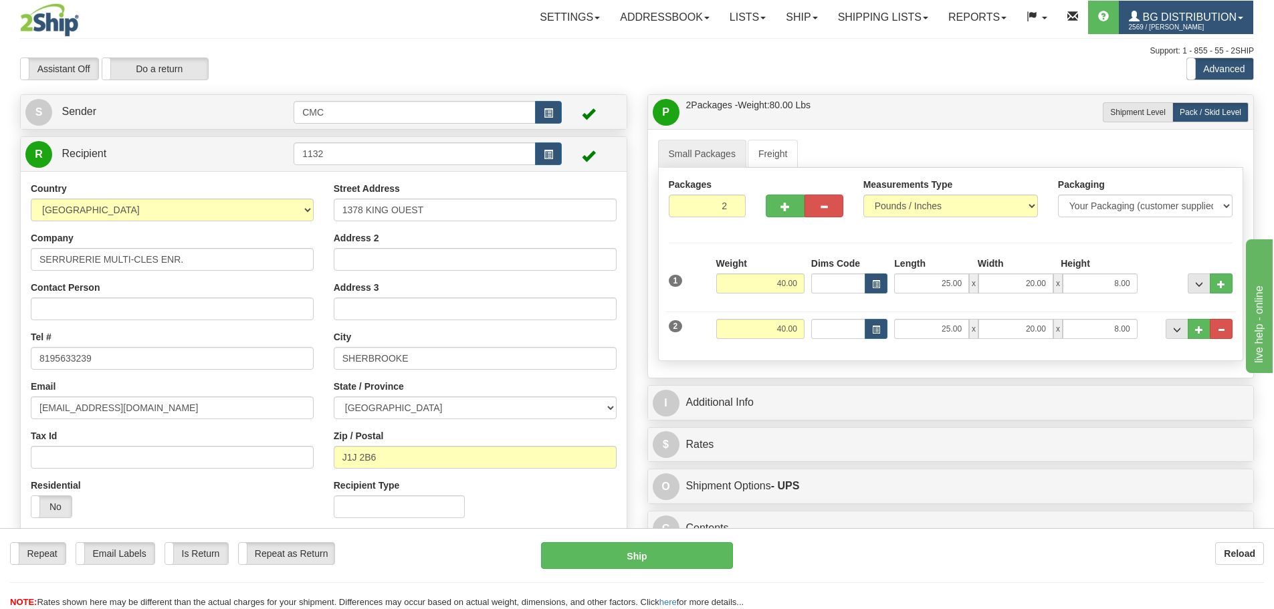
click at [1224, 13] on span "BG Distribution" at bounding box center [1188, 16] width 97 height 11
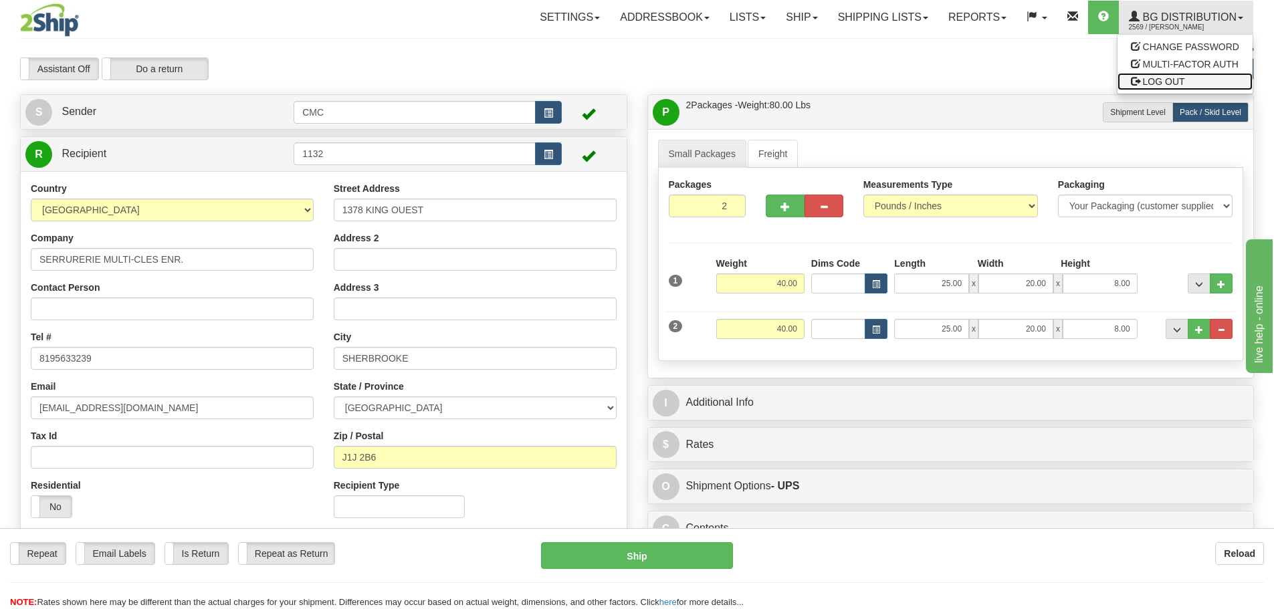
click at [1176, 84] on span "LOG OUT" at bounding box center [1164, 81] width 42 height 11
